Goal: Task Accomplishment & Management: Manage account settings

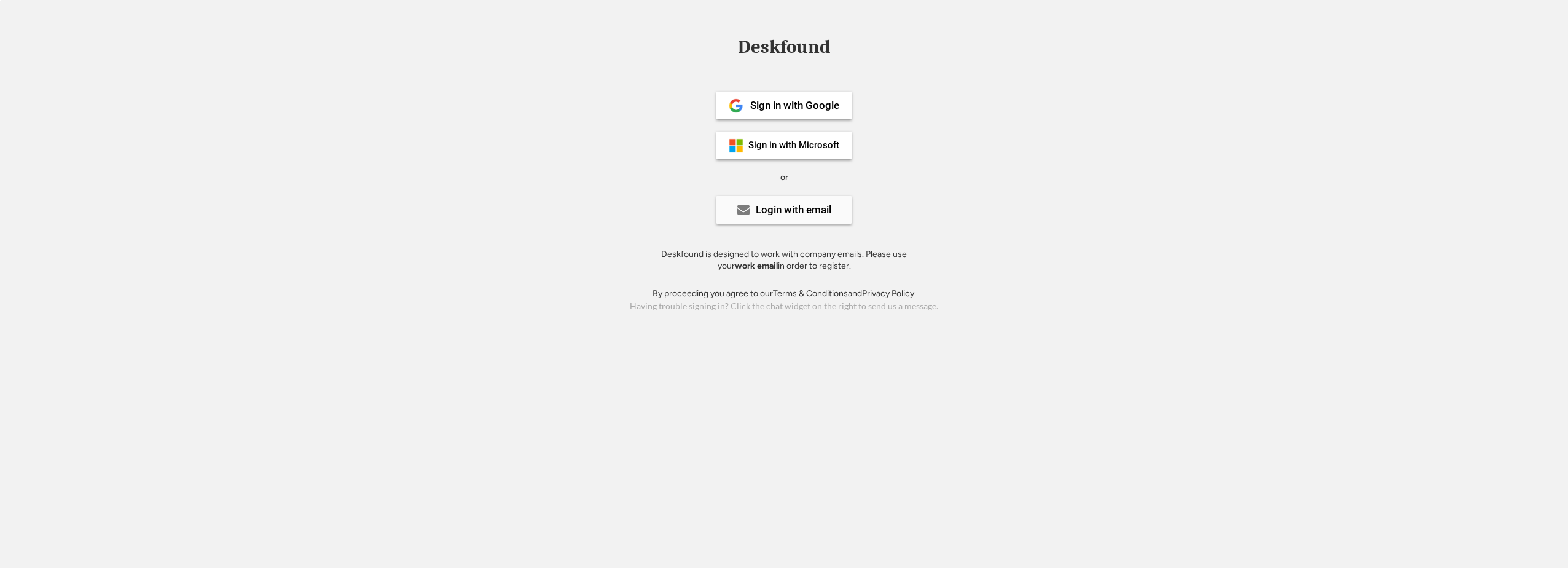
click at [779, 203] on div "Login with email" at bounding box center [784, 210] width 135 height 28
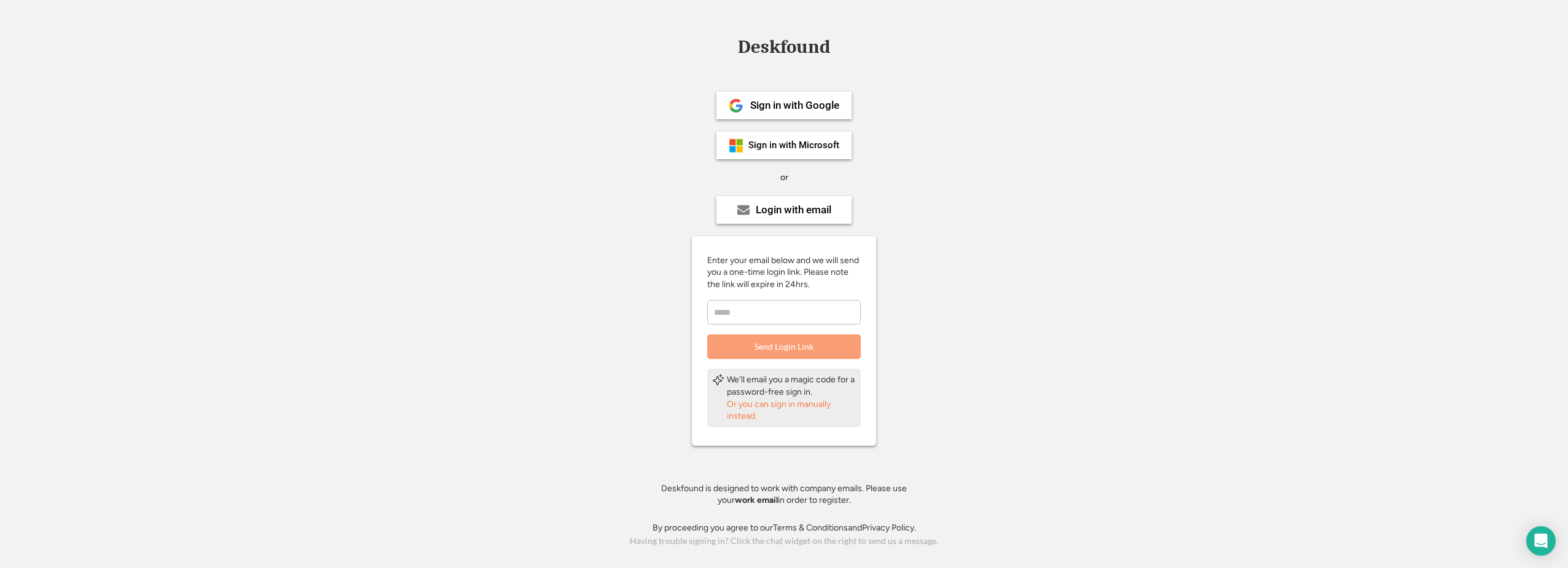
click at [791, 408] on div "Or you can sign in manually instead." at bounding box center [791, 410] width 129 height 24
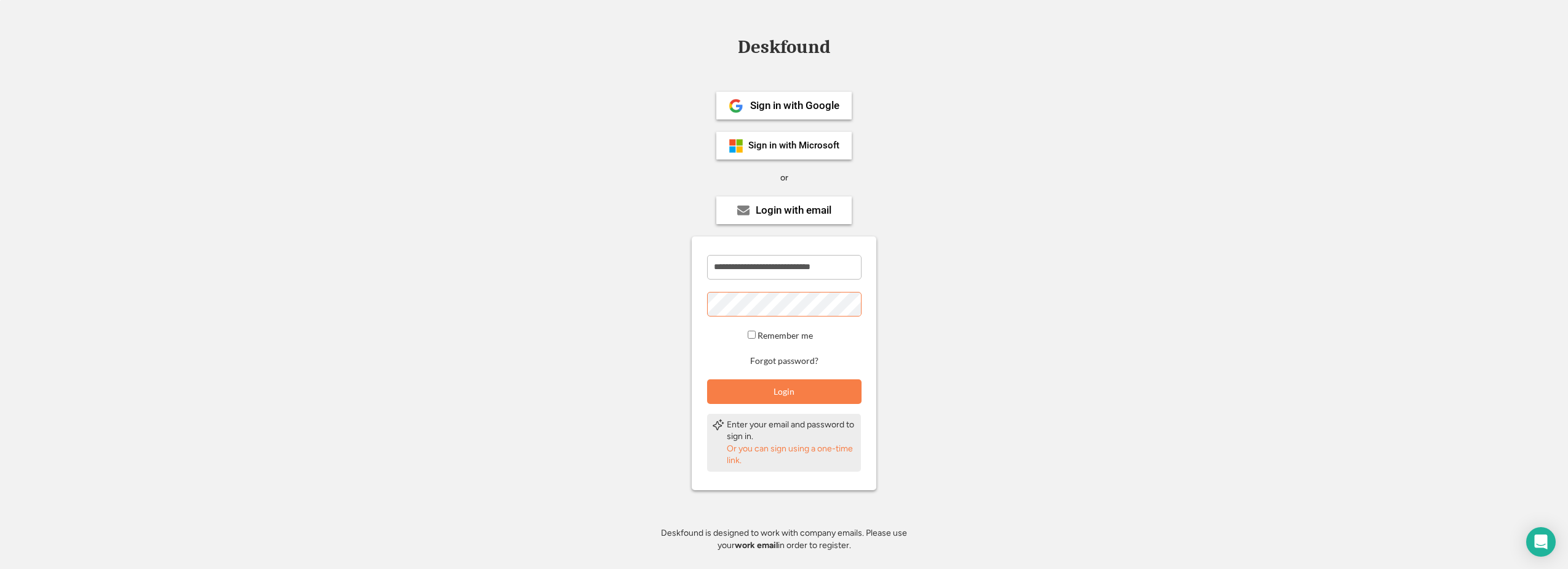
click at [752, 264] on input "**********" at bounding box center [784, 267] width 154 height 25
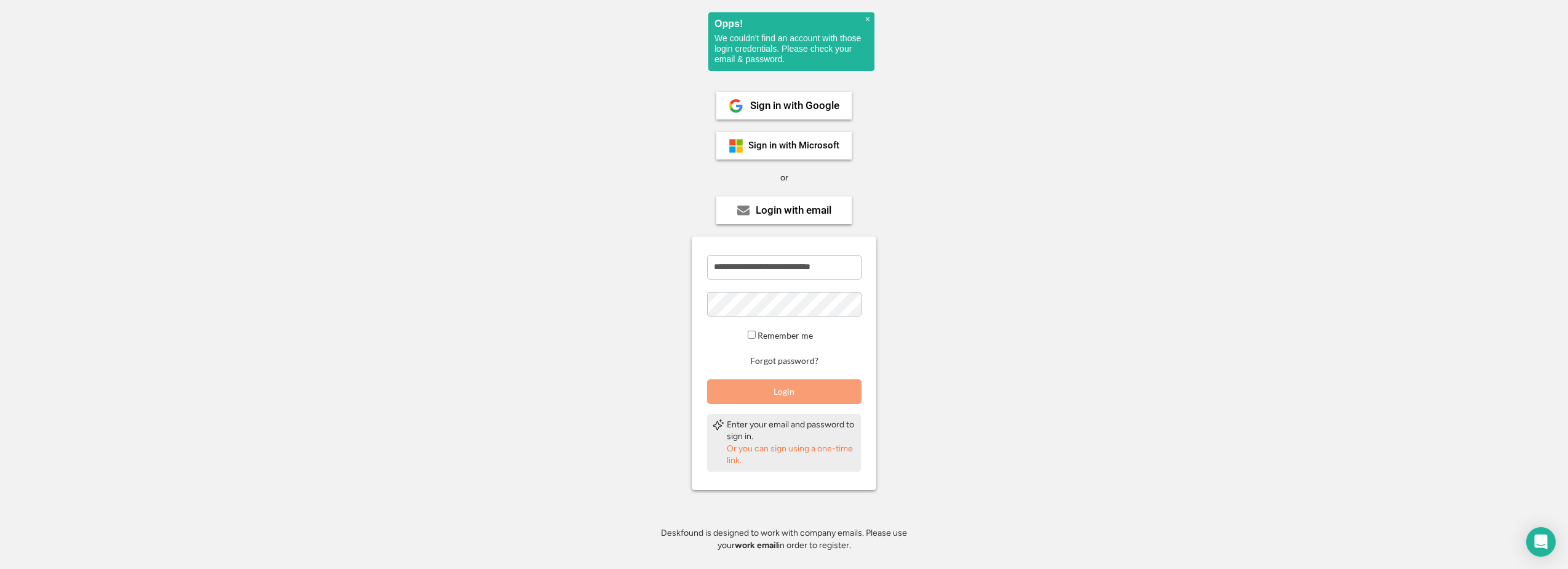
click at [787, 388] on button "Login" at bounding box center [784, 392] width 154 height 25
click at [867, 17] on span "×" at bounding box center [868, 19] width 5 height 11
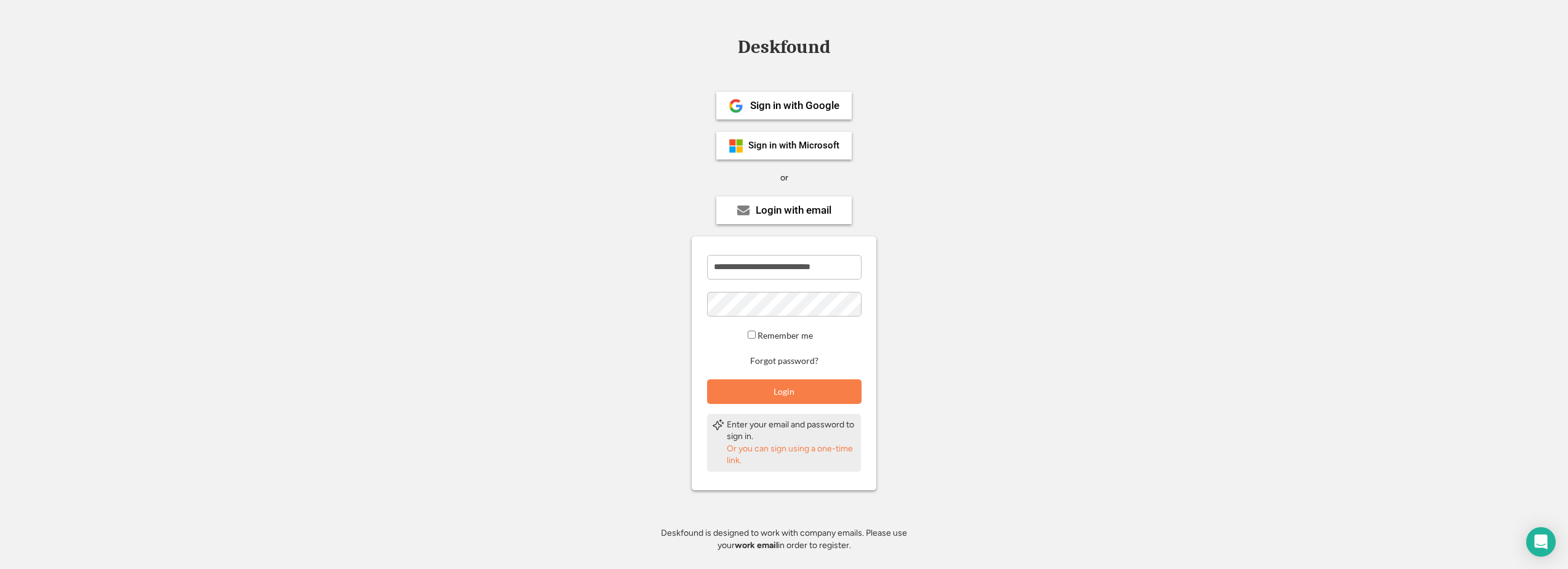
click at [802, 448] on div "Or you can sign using a one-time link." at bounding box center [792, 454] width 130 height 24
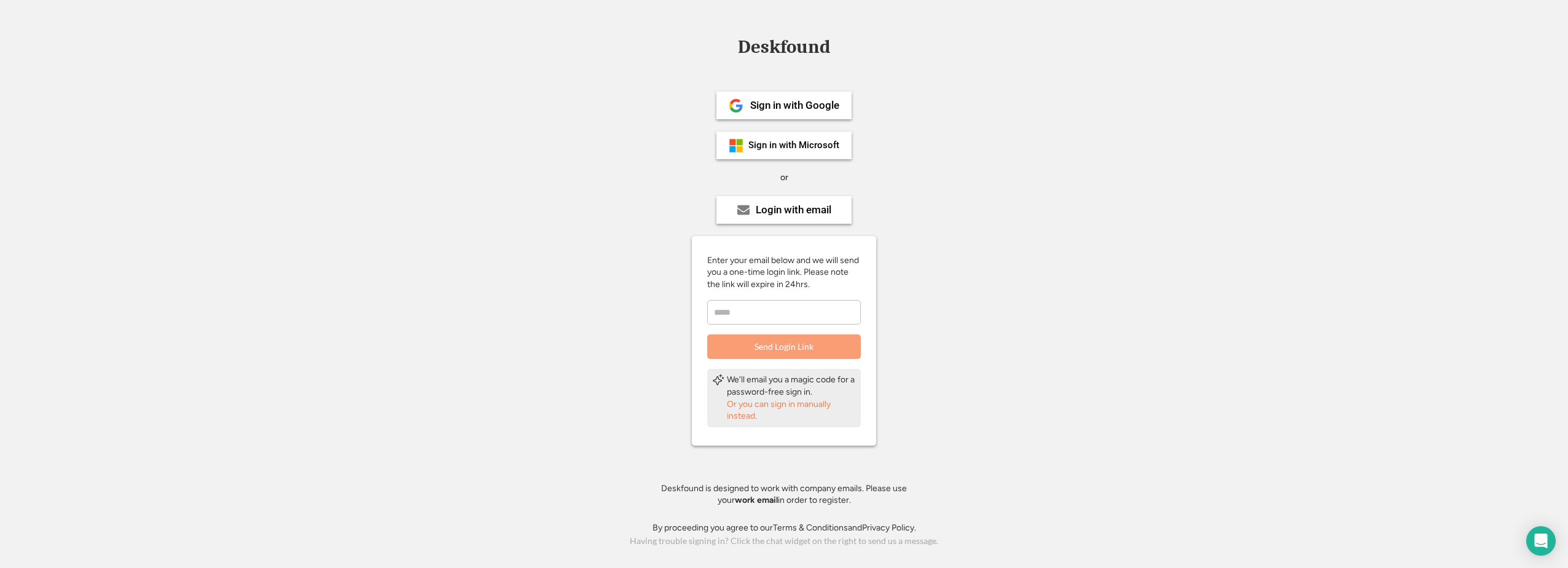
click at [761, 311] on input "email" at bounding box center [784, 311] width 153 height 25
type input "**********"
click at [790, 350] on button "Send Login Link" at bounding box center [784, 346] width 153 height 25
click at [865, 20] on span "×" at bounding box center [866, 19] width 5 height 11
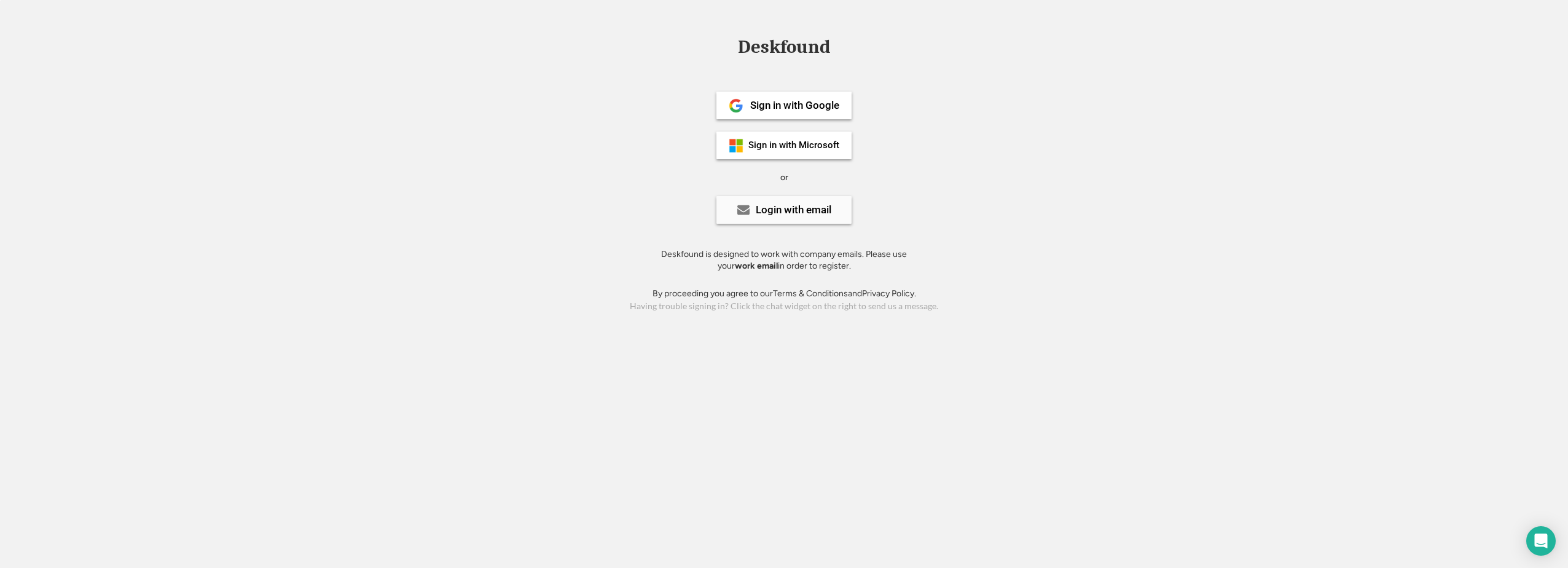
click at [774, 206] on div "Login with email" at bounding box center [793, 210] width 76 height 11
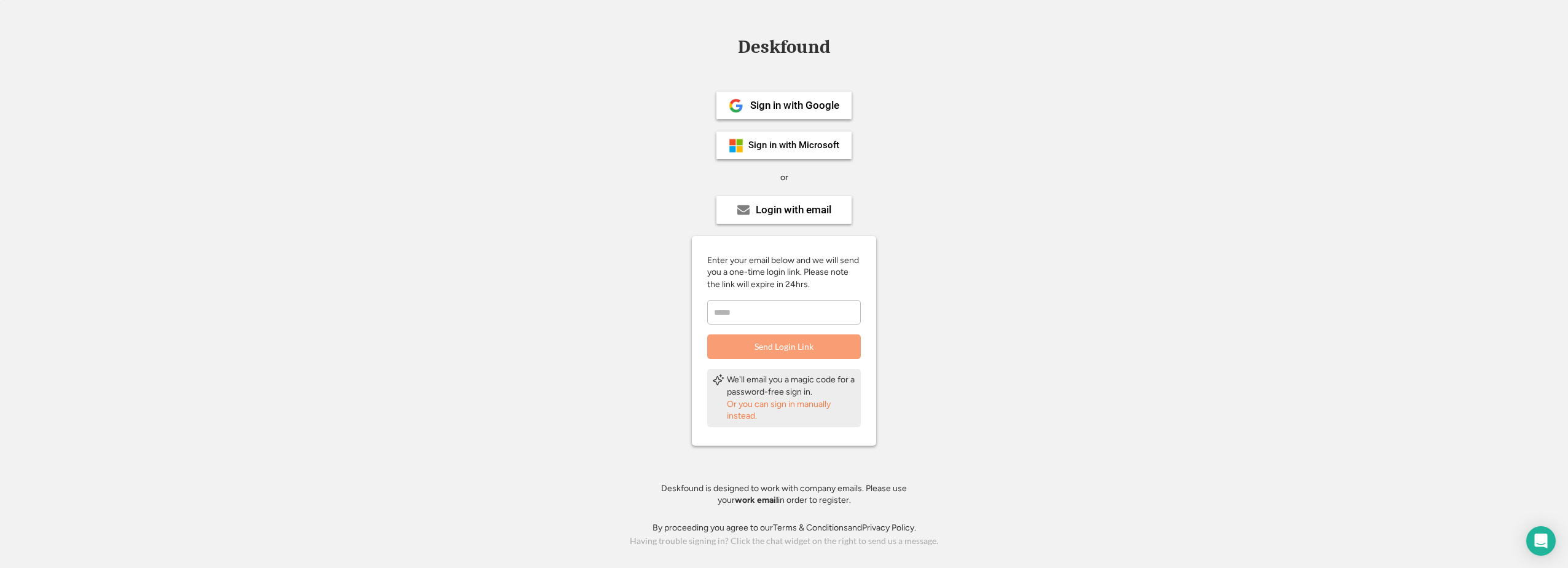
click at [785, 403] on div "Or you can sign in manually instead." at bounding box center [791, 410] width 129 height 24
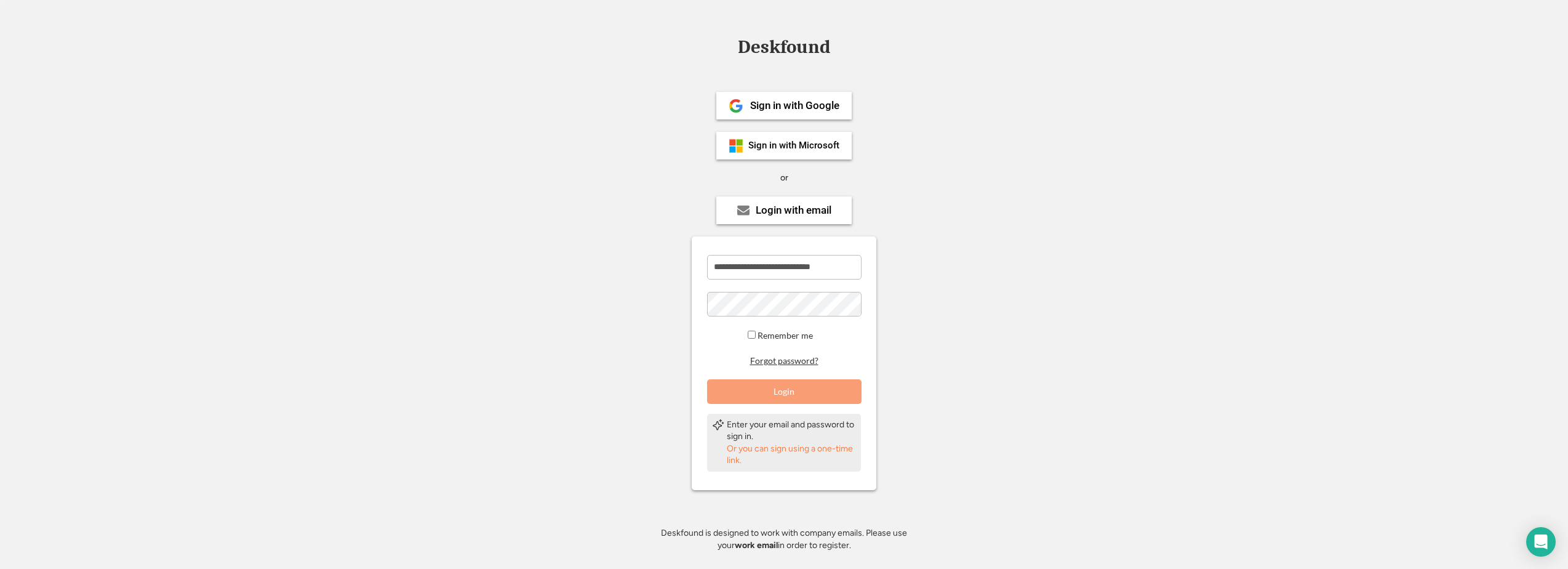
click at [795, 356] on button "Forgot password?" at bounding box center [784, 361] width 72 height 12
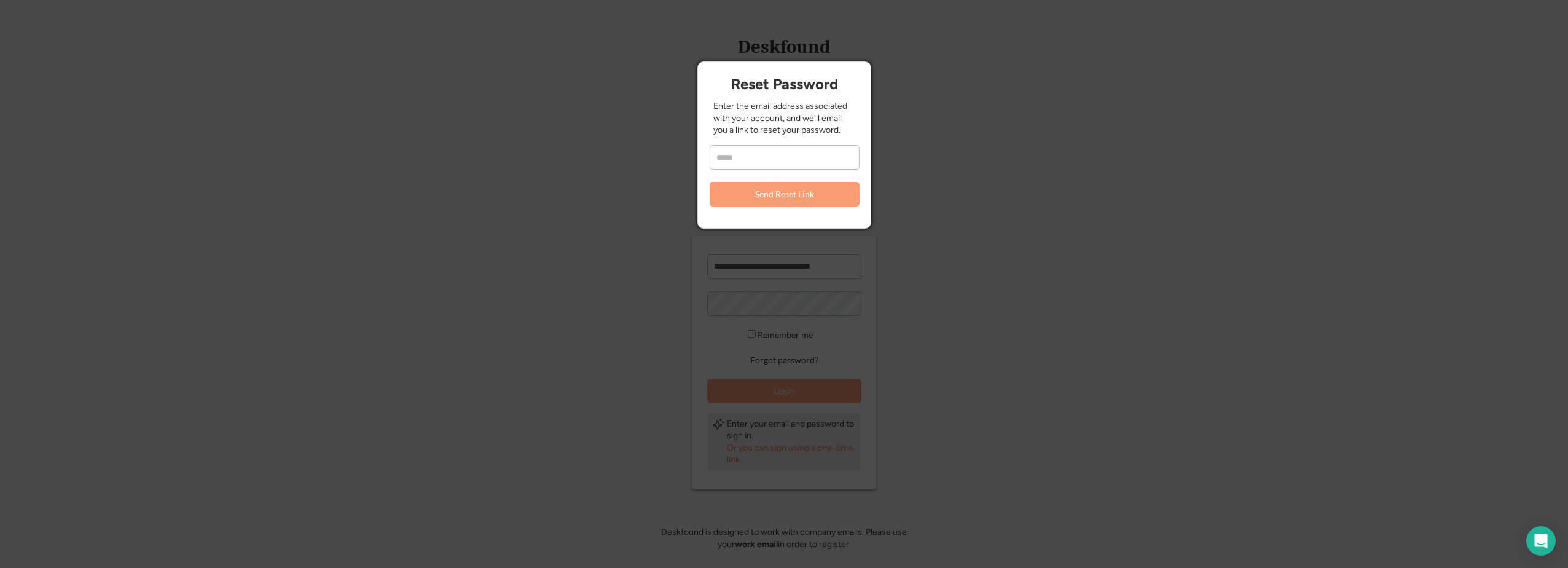
click at [774, 155] on input "email" at bounding box center [784, 157] width 150 height 25
type input "**********"
click at [786, 187] on button "Send Reset Link" at bounding box center [784, 194] width 150 height 25
